Goal: Information Seeking & Learning: Check status

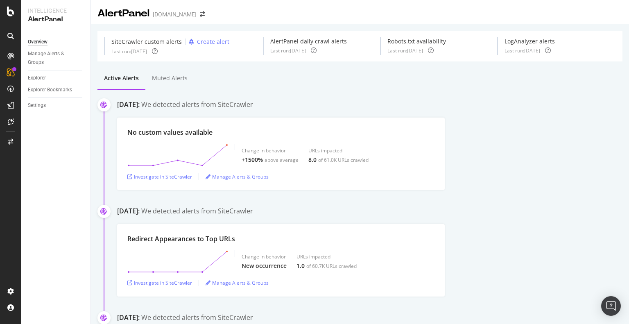
click at [506, 183] on div "No custom values available Change in behavior +1500% above average URLs impacte…" at bounding box center [373, 153] width 512 height 72
